Goal: Task Accomplishment & Management: Complete application form

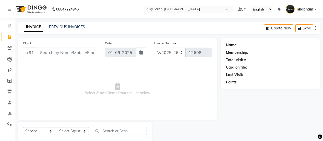
select select "3537"
select select "service"
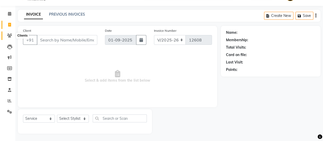
click at [11, 35] on icon at bounding box center [9, 35] width 5 height 4
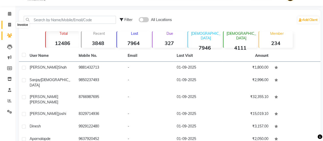
click at [11, 26] on icon at bounding box center [9, 25] width 3 height 4
select select "3537"
select select "service"
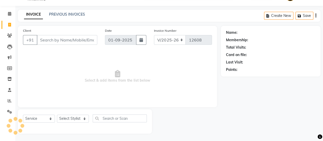
click at [56, 40] on input "Client" at bounding box center [67, 40] width 61 height 10
click at [62, 15] on link "PREVIOUS INVOICES" at bounding box center [67, 14] width 36 height 5
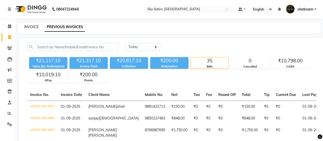
click at [31, 27] on link "INVOICE" at bounding box center [31, 27] width 15 height 5
select select "3537"
select select "service"
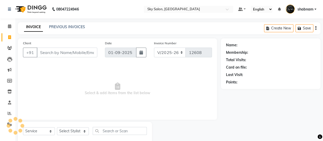
scroll to position [13, 0]
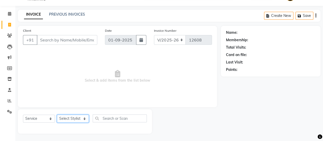
click at [75, 118] on select "Select Stylist afreen [PERSON_NAME] saha [PERSON_NAME] [PERSON_NAME] [PERSON_NA…" at bounding box center [73, 118] width 32 height 8
select select "57852"
click at [57, 114] on select "Select Stylist afreen [PERSON_NAME] saha [PERSON_NAME] [PERSON_NAME] [PERSON_NA…" at bounding box center [73, 118] width 32 height 8
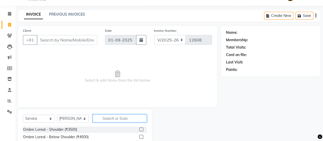
click at [126, 121] on input "text" at bounding box center [120, 118] width 54 height 8
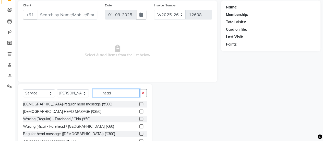
scroll to position [38, 0]
type input "head"
click at [139, 133] on label at bounding box center [141, 133] width 4 height 4
click at [139, 133] on input "checkbox" at bounding box center [140, 133] width 3 height 3
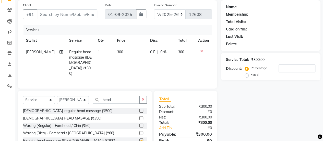
checkbox input "false"
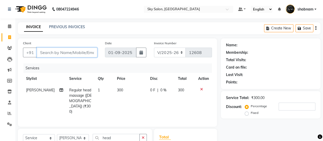
click at [67, 50] on input "Client" at bounding box center [67, 52] width 61 height 10
click at [79, 134] on select "Select Stylist afreen [PERSON_NAME] saha [PERSON_NAME] [PERSON_NAME] [PERSON_NA…" at bounding box center [73, 138] width 32 height 8
select select "57500"
click at [57, 134] on select "Select Stylist afreen [PERSON_NAME] saha [PERSON_NAME] [PERSON_NAME] [PERSON_NA…" at bounding box center [73, 138] width 32 height 8
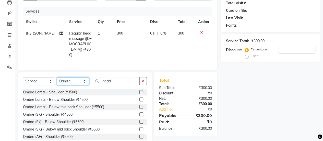
scroll to position [61, 0]
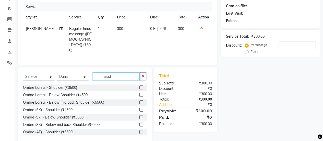
click at [116, 72] on input "head" at bounding box center [116, 76] width 47 height 8
type input "h"
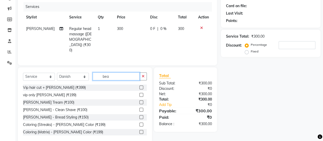
type input "bea"
click at [139, 100] on label at bounding box center [141, 102] width 4 height 4
click at [139, 101] on input "checkbox" at bounding box center [140, 102] width 3 height 3
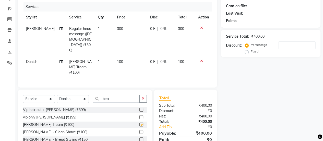
checkbox input "false"
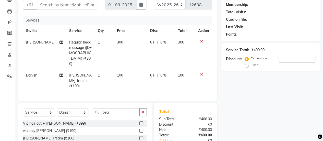
scroll to position [58, 0]
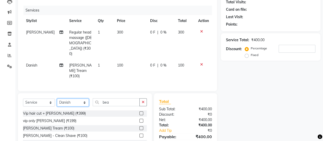
click at [75, 98] on select "Select Stylist afreen [PERSON_NAME] saha [PERSON_NAME] [PERSON_NAME] [PERSON_NA…" at bounding box center [73, 102] width 32 height 8
select select "57852"
click at [57, 98] on select "Select Stylist afreen [PERSON_NAME] saha [PERSON_NAME] [PERSON_NAME] [PERSON_NA…" at bounding box center [73, 102] width 32 height 8
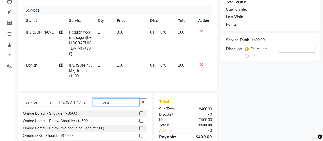
click at [117, 98] on input "bea" at bounding box center [116, 102] width 47 height 8
type input "b"
click at [110, 98] on input "text" at bounding box center [120, 102] width 54 height 8
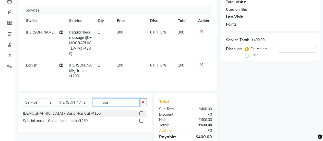
type input "bas"
click at [141, 111] on label at bounding box center [141, 113] width 4 height 4
click at [141, 112] on input "checkbox" at bounding box center [140, 113] width 3 height 3
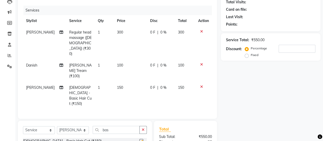
checkbox input "false"
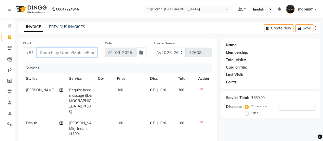
click at [45, 49] on input "Client" at bounding box center [67, 52] width 61 height 10
type input "9"
type input "0"
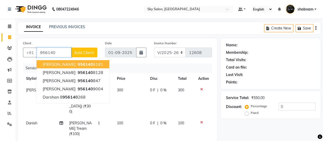
click at [71, 65] on span "[PERSON_NAME]" at bounding box center [59, 64] width 33 height 5
type input "9561406181"
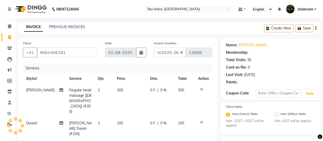
select select "1: Object"
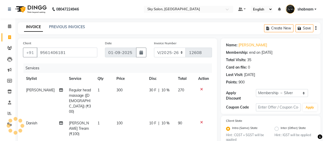
type input "10"
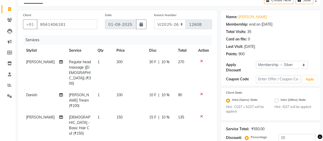
scroll to position [91, 0]
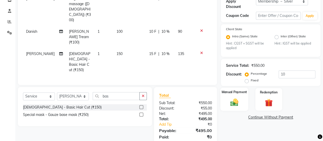
click at [231, 96] on div "Manual Payment" at bounding box center [234, 99] width 28 height 23
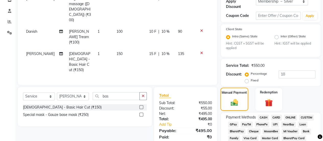
scroll to position [110, 0]
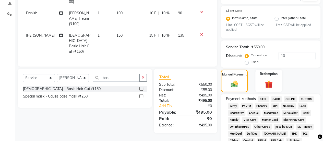
click at [262, 99] on span "CASH" at bounding box center [263, 99] width 11 height 6
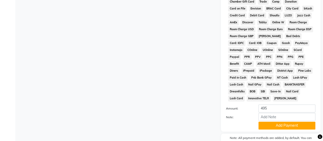
scroll to position [312, 0]
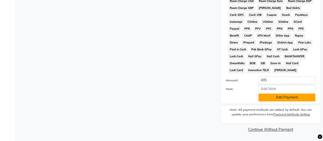
click at [276, 99] on button "Add Payment" at bounding box center [286, 97] width 57 height 8
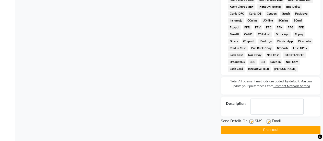
scroll to position [314, 0]
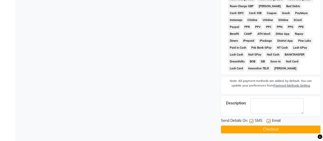
click at [252, 119] on label at bounding box center [251, 121] width 4 height 4
click at [252, 119] on input "checkbox" at bounding box center [250, 120] width 3 height 3
checkbox input "false"
click at [264, 129] on button "Checkout" at bounding box center [271, 129] width 100 height 8
